Goal: Information Seeking & Learning: Learn about a topic

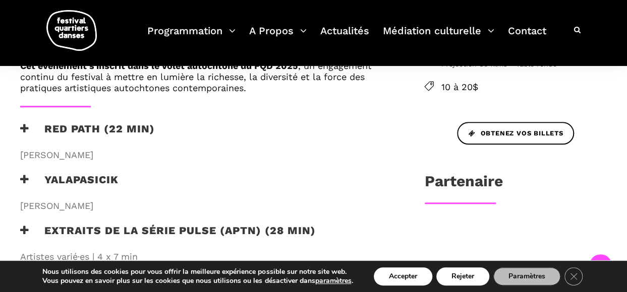
scroll to position [454, 0]
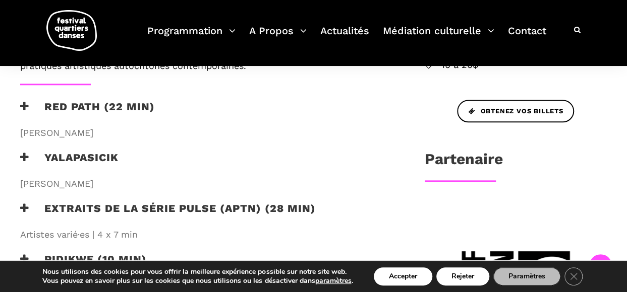
click at [25, 157] on icon at bounding box center [24, 157] width 9 height 11
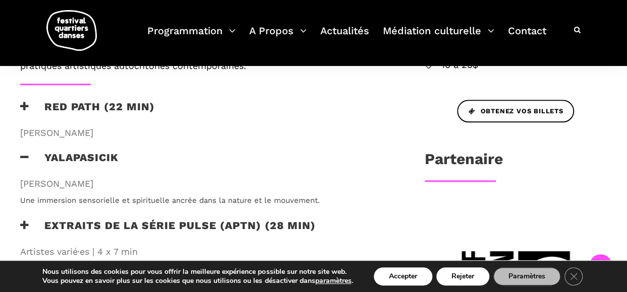
click at [27, 153] on icon at bounding box center [24, 157] width 9 height 11
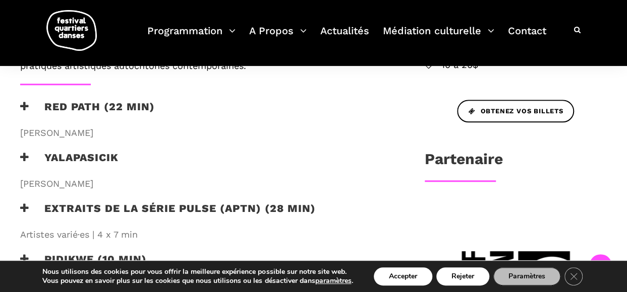
click at [23, 106] on icon at bounding box center [24, 106] width 9 height 11
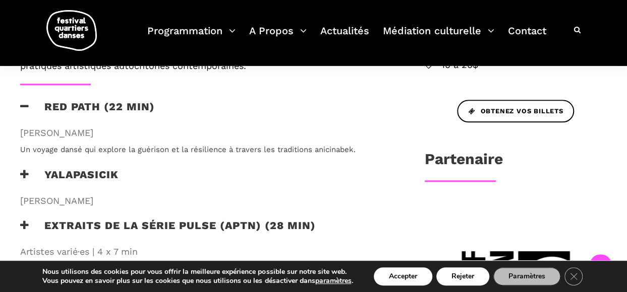
click at [23, 106] on icon at bounding box center [24, 106] width 9 height 11
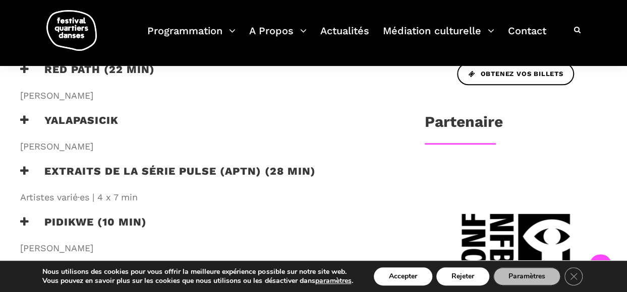
scroll to position [555, 0]
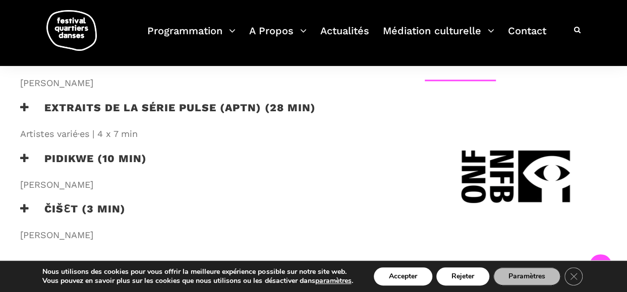
click at [22, 112] on h3 "Extraits de la série PULSE (APTN) (28 min)" at bounding box center [167, 113] width 295 height 25
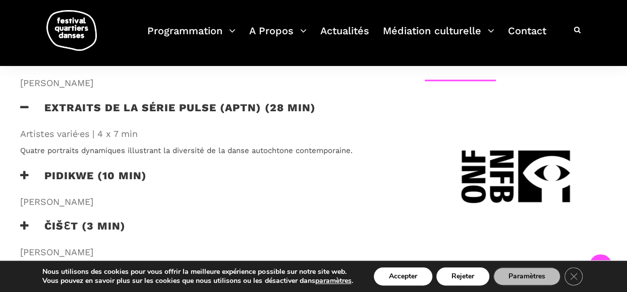
click at [22, 112] on h3 "Extraits de la série PULSE (APTN) (28 min)" at bounding box center [167, 113] width 295 height 25
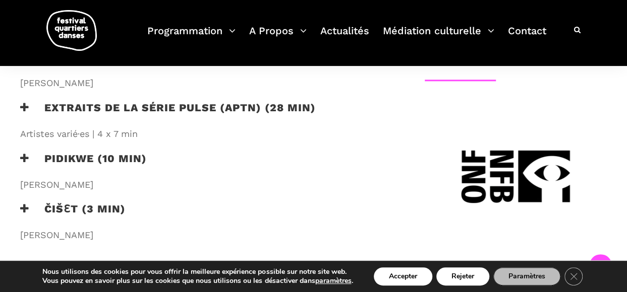
click at [25, 151] on div "Au programme Dans le cadre de sa 23ᵉ édition, le Festival Quartiers Danses prés…" at bounding box center [206, 15] width 392 height 477
click at [25, 157] on icon at bounding box center [24, 158] width 9 height 11
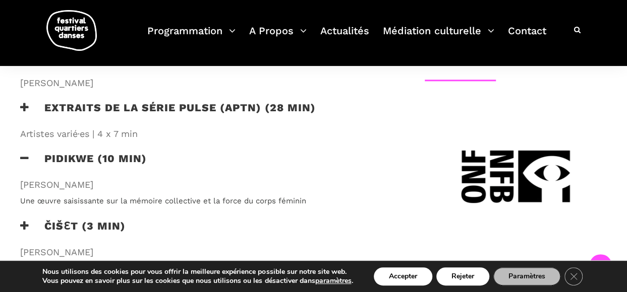
click at [24, 157] on icon at bounding box center [24, 158] width 9 height 11
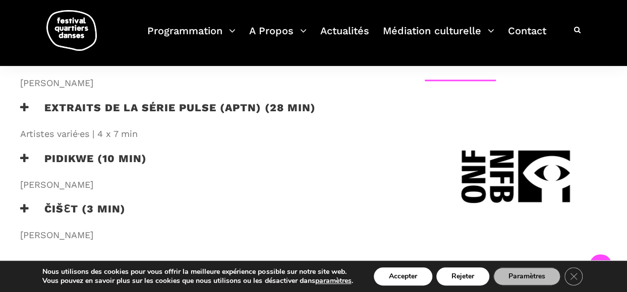
click at [35, 208] on h3 "ČIŠƐT (3 min)" at bounding box center [72, 215] width 105 height 25
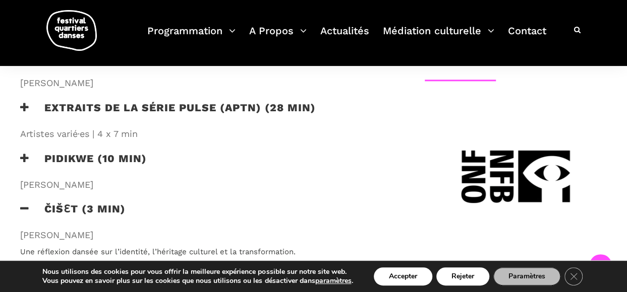
click at [31, 208] on h3 "ČIŠƐT (3 min)" at bounding box center [72, 215] width 105 height 25
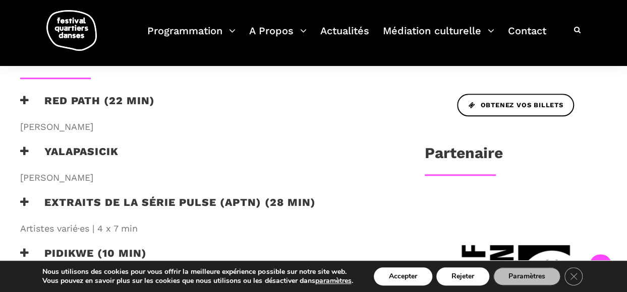
scroll to position [454, 0]
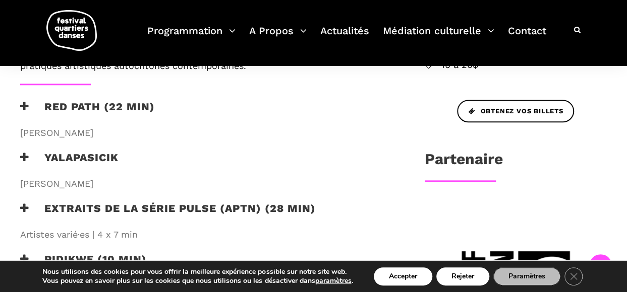
click at [31, 156] on h3 "Yalapasicik" at bounding box center [69, 163] width 98 height 25
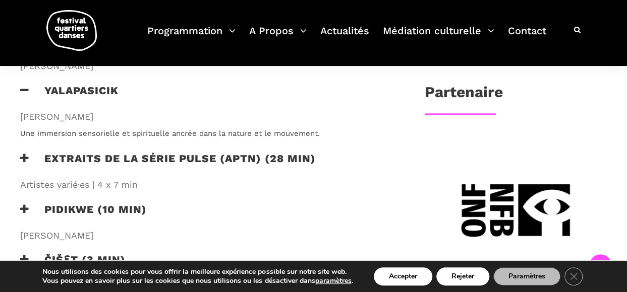
scroll to position [555, 0]
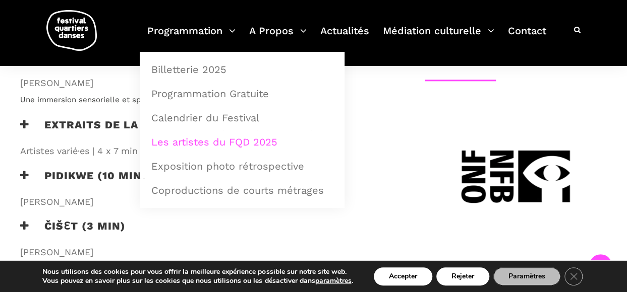
click at [214, 141] on link "Les artistes du FQD 2025" at bounding box center [242, 142] width 194 height 23
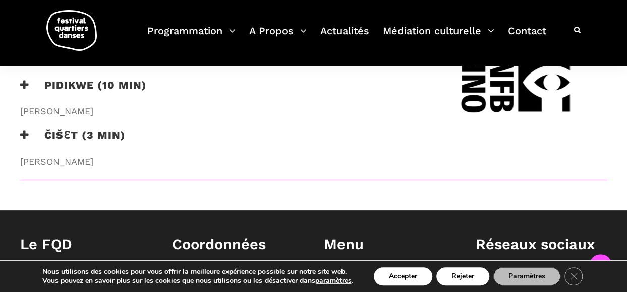
scroll to position [504, 0]
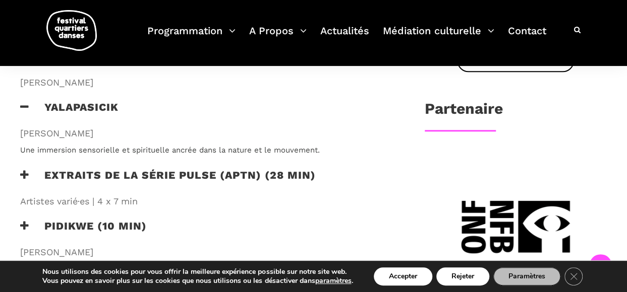
click at [155, 176] on h3 "Extraits de la série PULSE (APTN) (28 min)" at bounding box center [167, 181] width 295 height 25
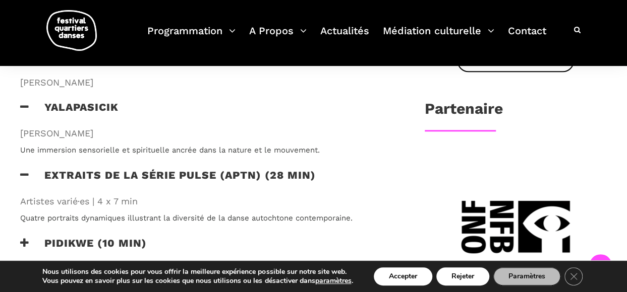
click at [30, 103] on h3 "Yalapasicik" at bounding box center [69, 113] width 98 height 25
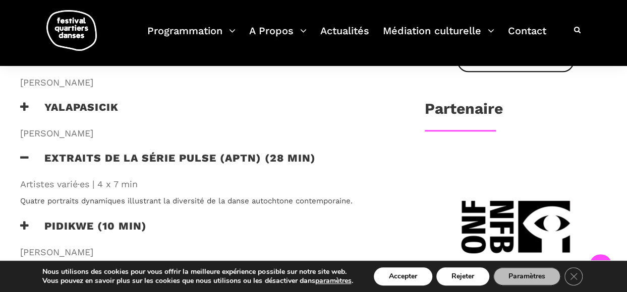
click at [26, 153] on icon at bounding box center [24, 158] width 9 height 11
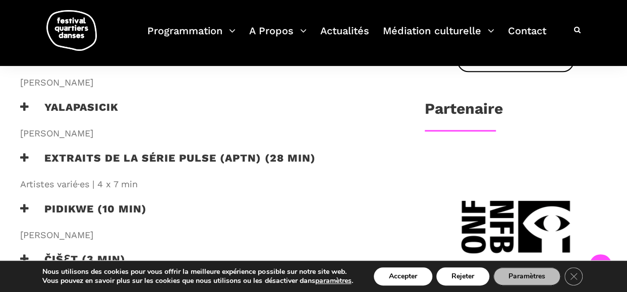
click at [57, 106] on h3 "Yalapasicik" at bounding box center [69, 113] width 98 height 25
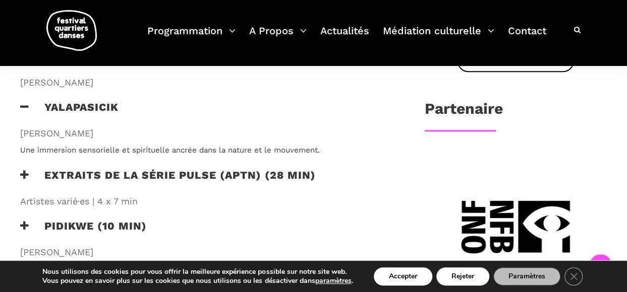
click at [48, 179] on h3 "Extraits de la série PULSE (APTN) (28 min)" at bounding box center [167, 181] width 295 height 25
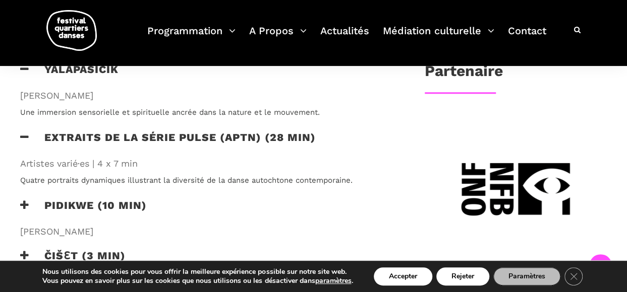
scroll to position [605, 0]
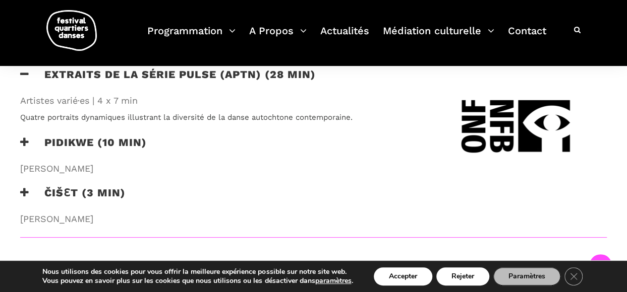
click at [65, 147] on h3 "Pidikwe (10 min)" at bounding box center [83, 148] width 127 height 25
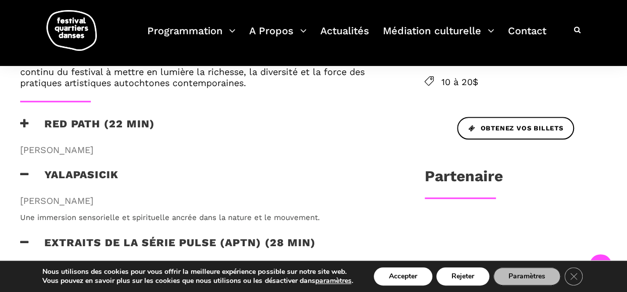
scroll to position [485, 0]
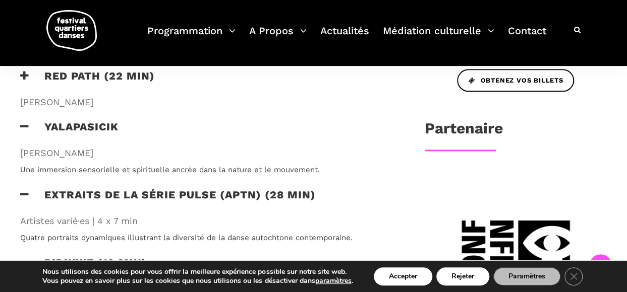
click at [26, 126] on icon at bounding box center [24, 127] width 9 height 11
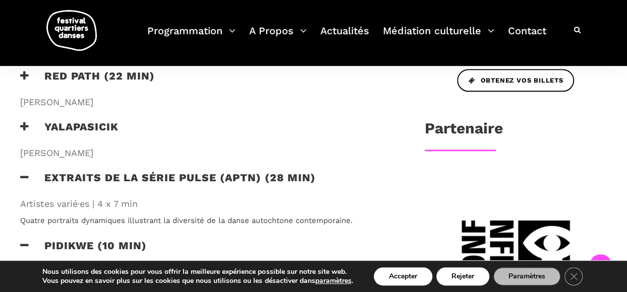
click at [26, 125] on icon at bounding box center [24, 127] width 9 height 11
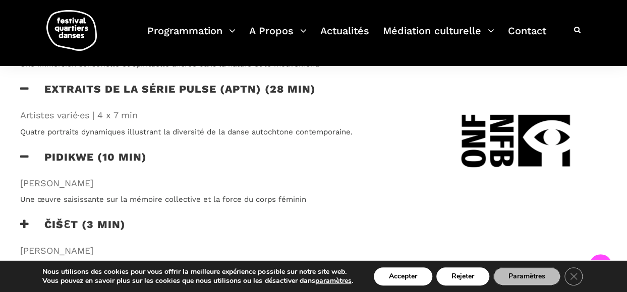
scroll to position [636, 0]
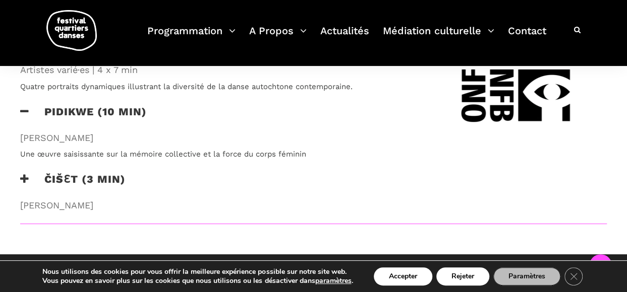
click at [25, 179] on icon at bounding box center [24, 179] width 9 height 11
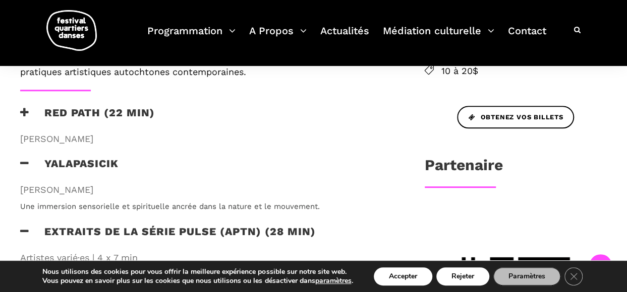
scroll to position [434, 0]
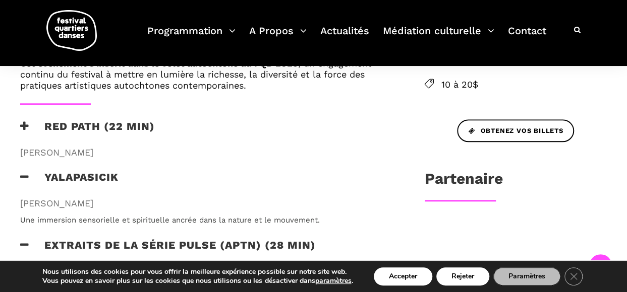
click at [30, 175] on h3 "Yalapasicik" at bounding box center [69, 183] width 98 height 25
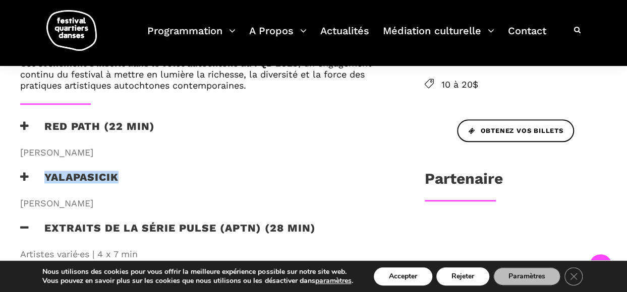
click at [30, 175] on h3 "Yalapasicik" at bounding box center [69, 183] width 98 height 25
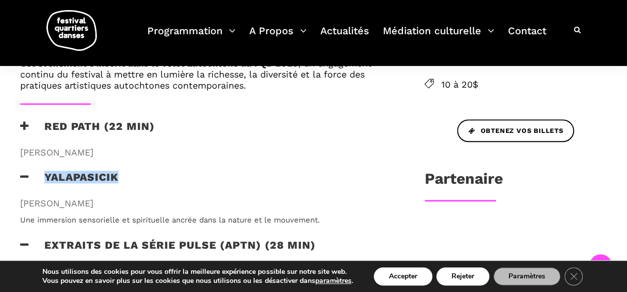
click at [29, 175] on h3 "Yalapasicik" at bounding box center [69, 183] width 98 height 25
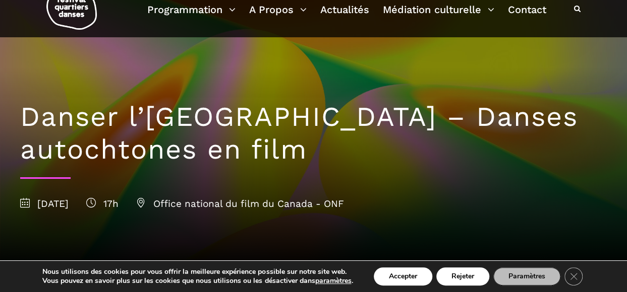
scroll to position [0, 0]
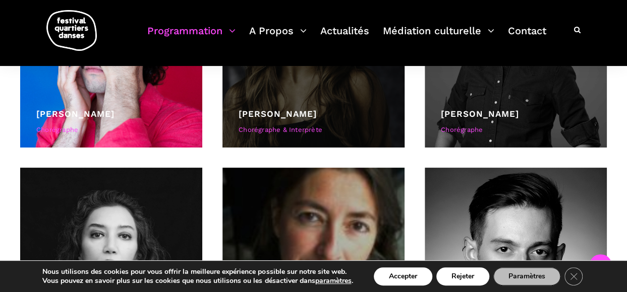
scroll to position [1128, 0]
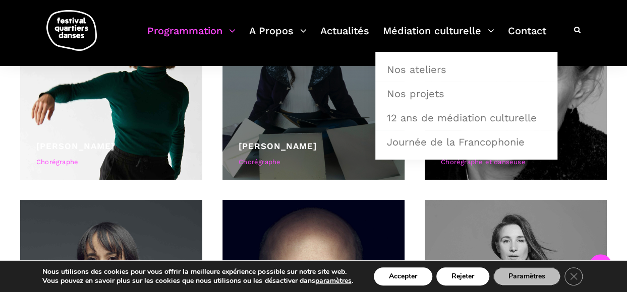
click at [281, 128] on div at bounding box center [313, 89] width 182 height 182
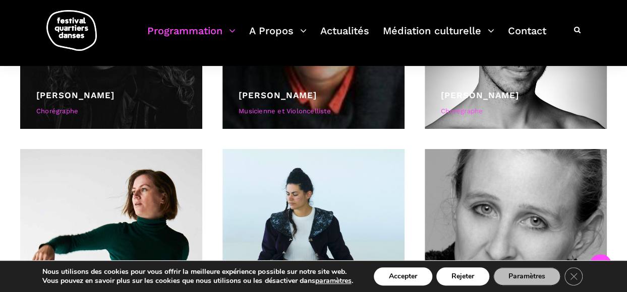
scroll to position [1078, 0]
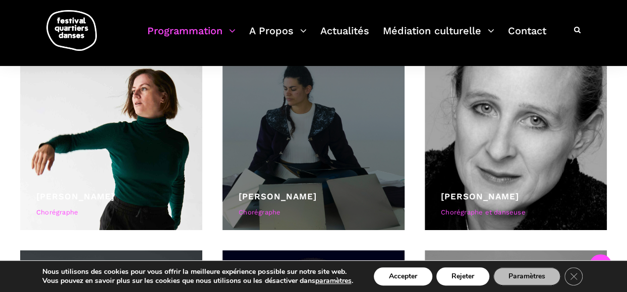
click at [315, 143] on div at bounding box center [313, 139] width 182 height 182
click at [314, 143] on div at bounding box center [313, 139] width 182 height 182
click at [272, 215] on div "Chorégraphe" at bounding box center [313, 213] width 150 height 11
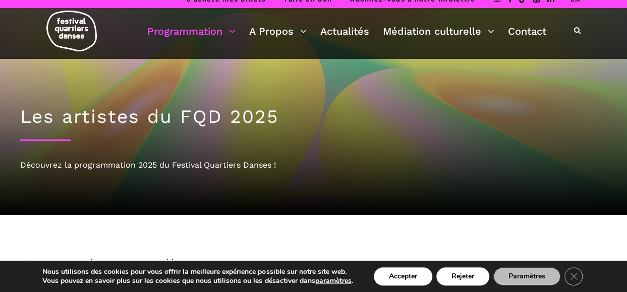
scroll to position [0, 0]
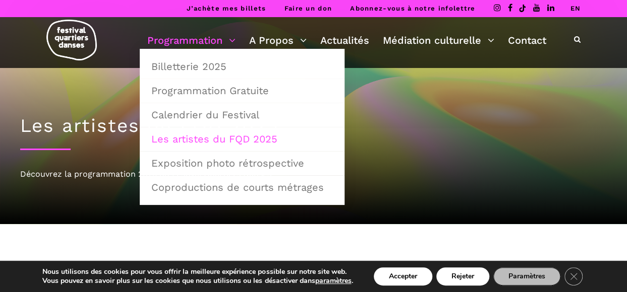
click at [486, 140] on div "Les artistes du FQD 2025 Découvrez la programmation 2025 du Festival Quartiers …" at bounding box center [313, 146] width 607 height 156
